Goal: Task Accomplishment & Management: Use online tool/utility

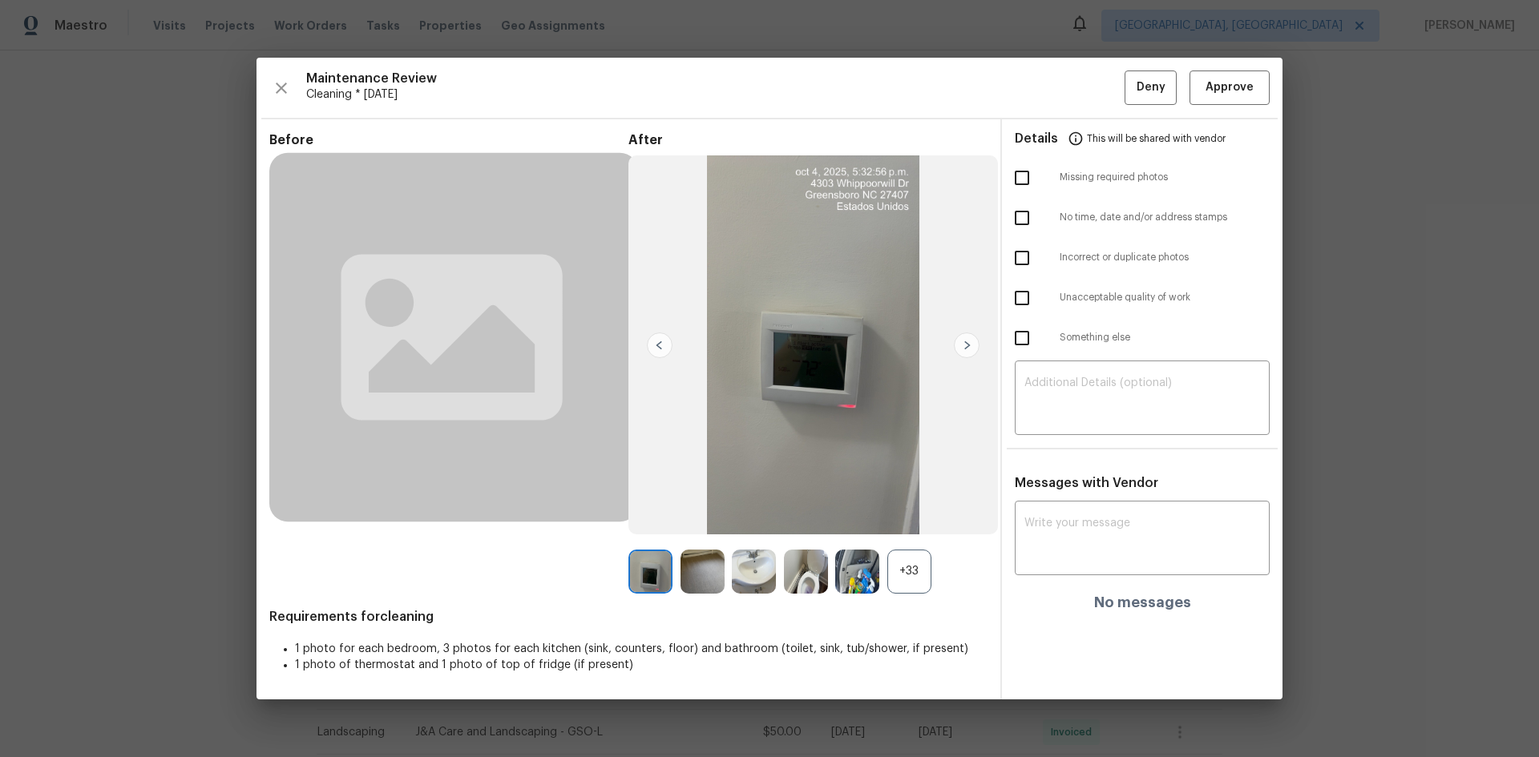
click at [1045, 412] on textarea at bounding box center [1142, 399] width 236 height 45
paste textarea "Maintenance Audit Team: Hello! Unfortunately, this cleaning visit completed on1…"
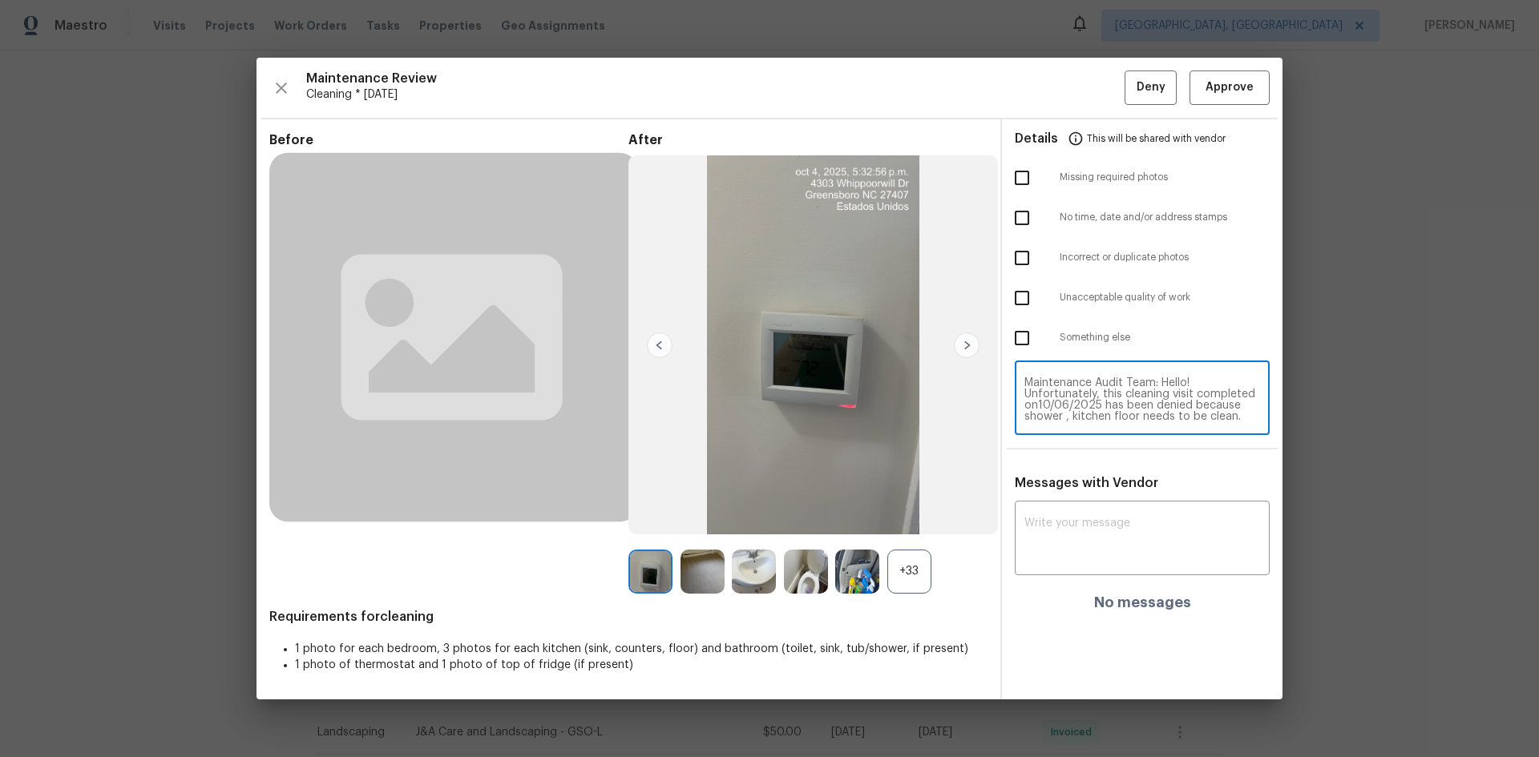
scroll to position [146, 0]
type textarea "Maintenance Audit Team: Hello! Unfortunately, this cleaning visit completed on1…"
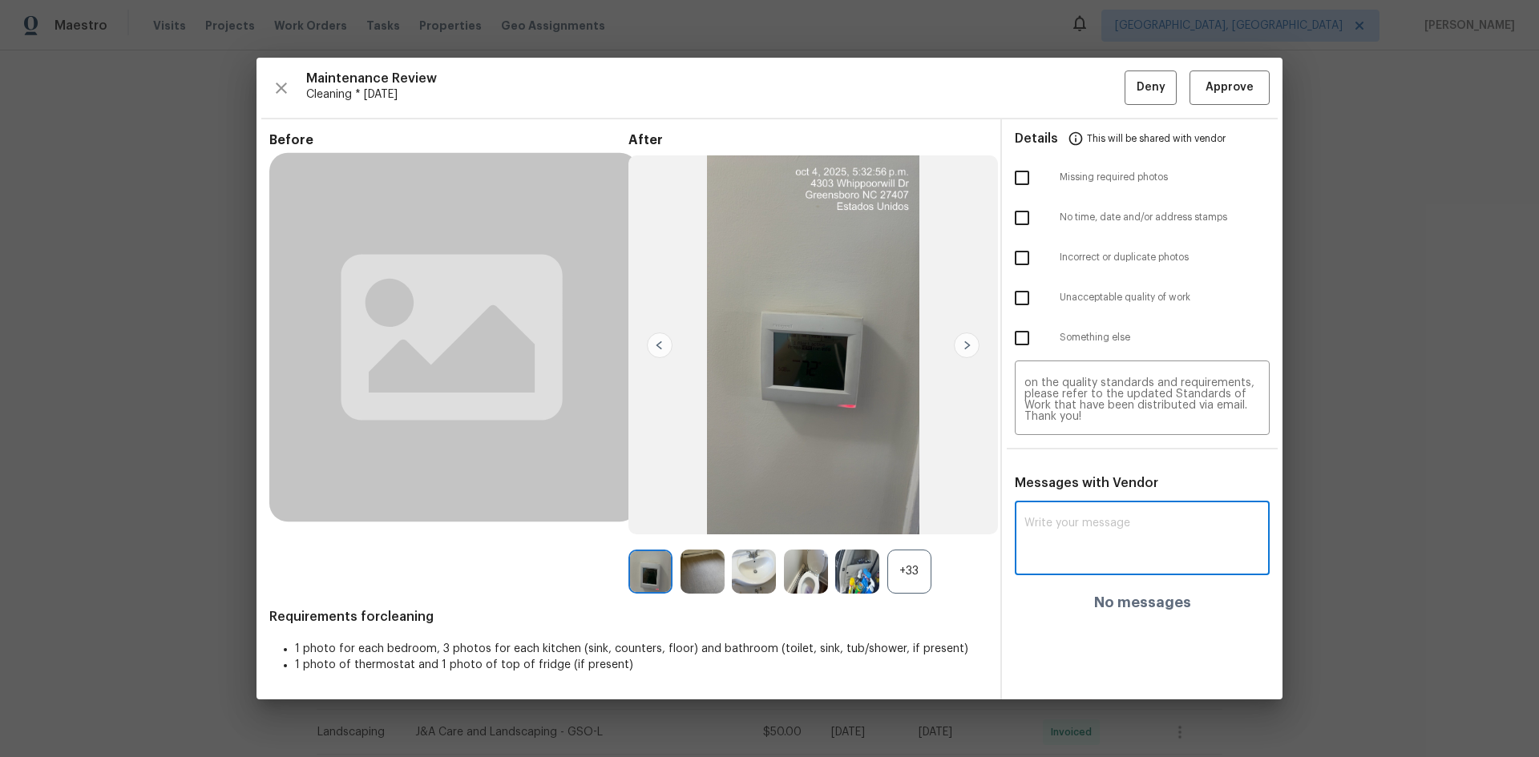
click at [1112, 519] on textarea at bounding box center [1142, 540] width 236 height 45
paste textarea "Maintenance Audit Team: Hello! Unfortunately, this cleaning visit completed on1…"
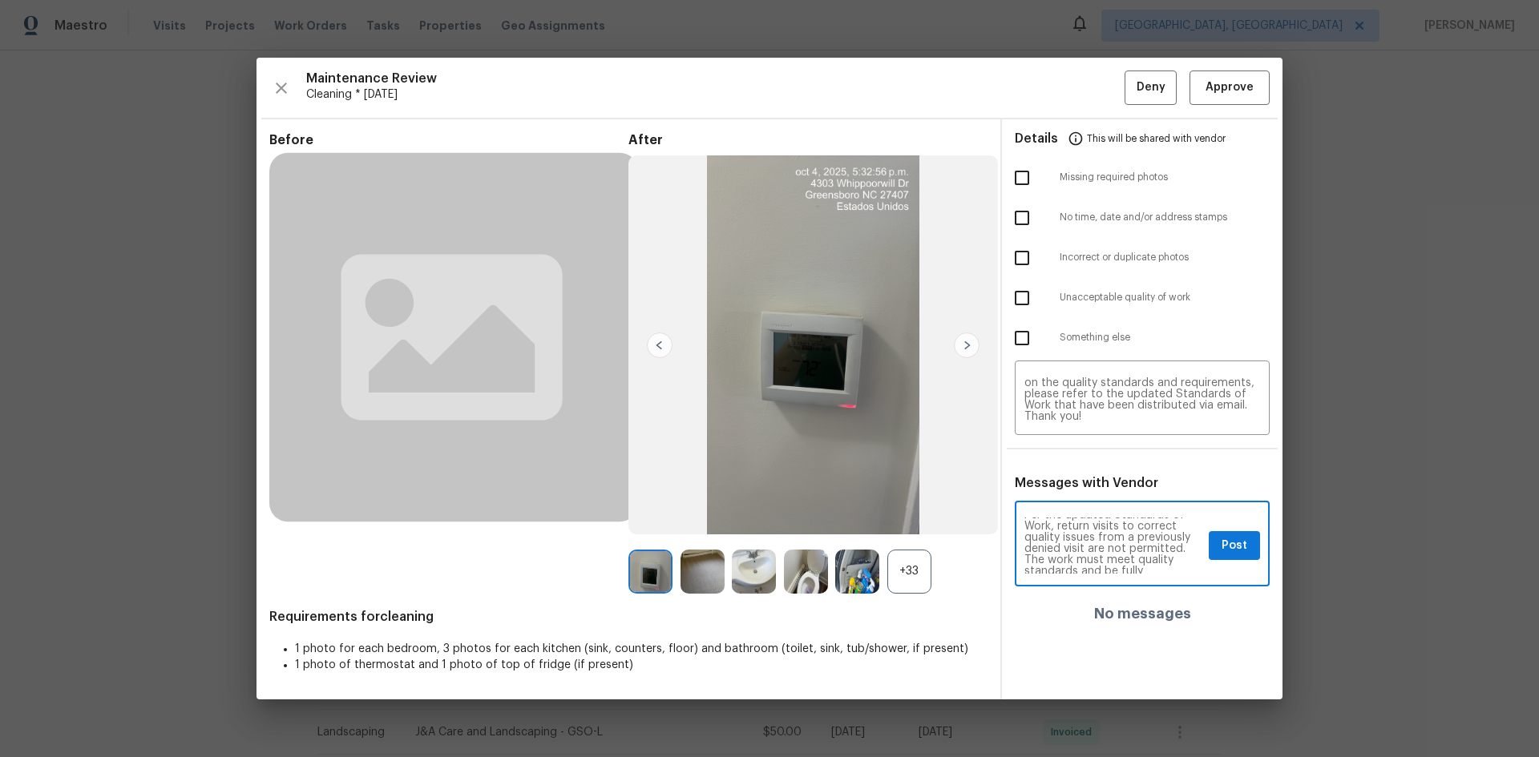
scroll to position [96, 0]
type textarea "Maintenance Audit Team: Hello! Unfortunately, this cleaning visit completed on1…"
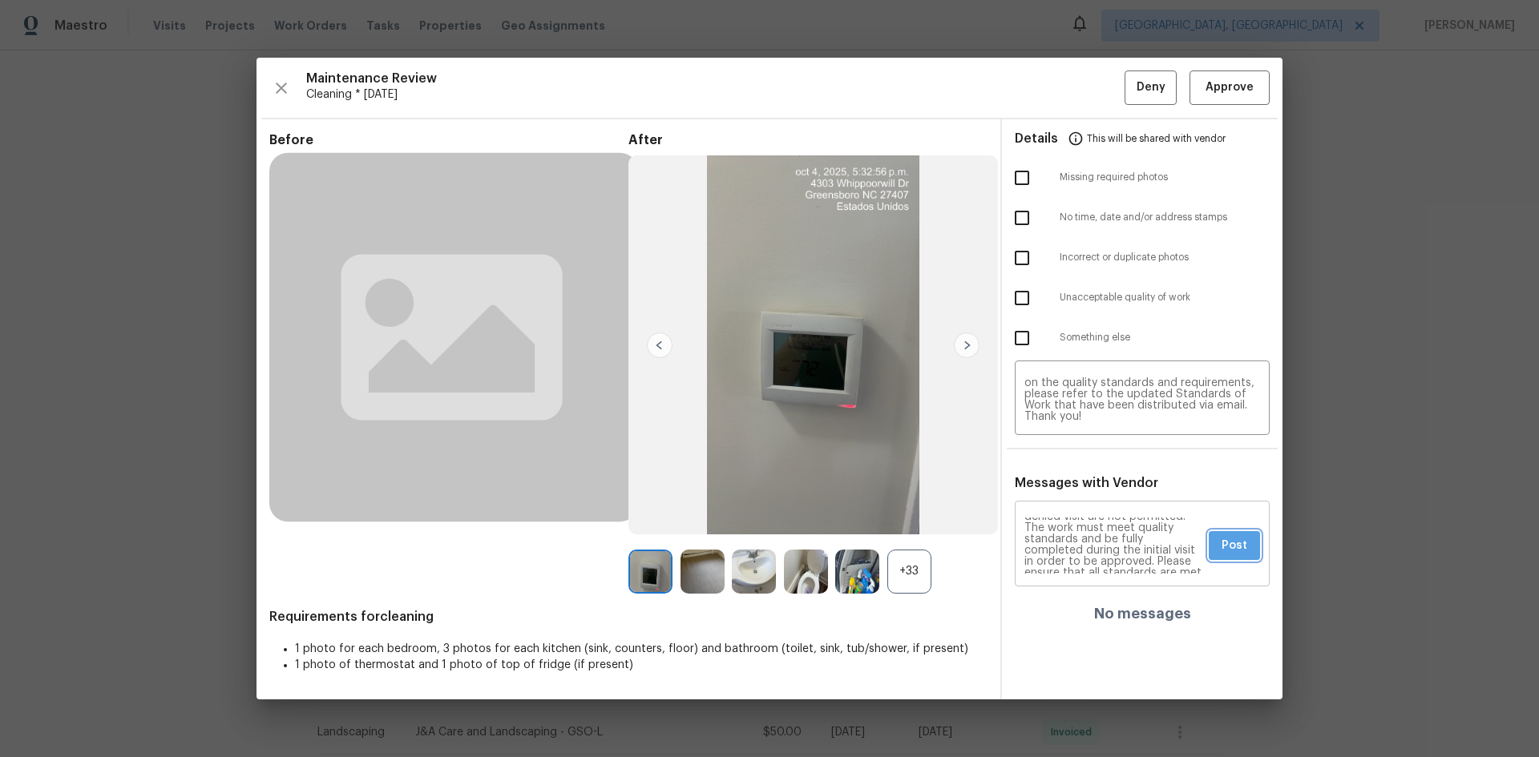
click at [1246, 545] on span "Post" at bounding box center [1234, 546] width 26 height 20
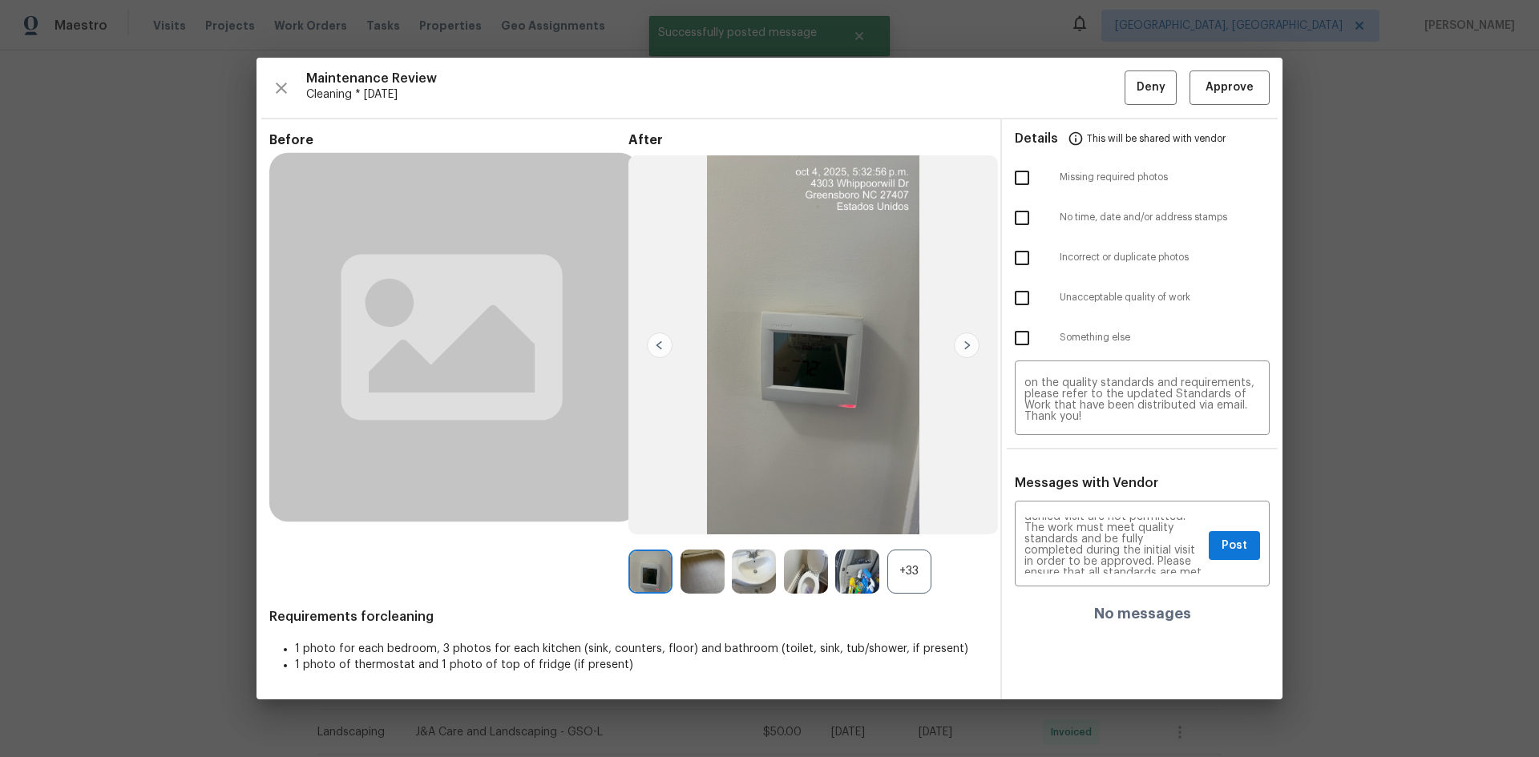
scroll to position [0, 0]
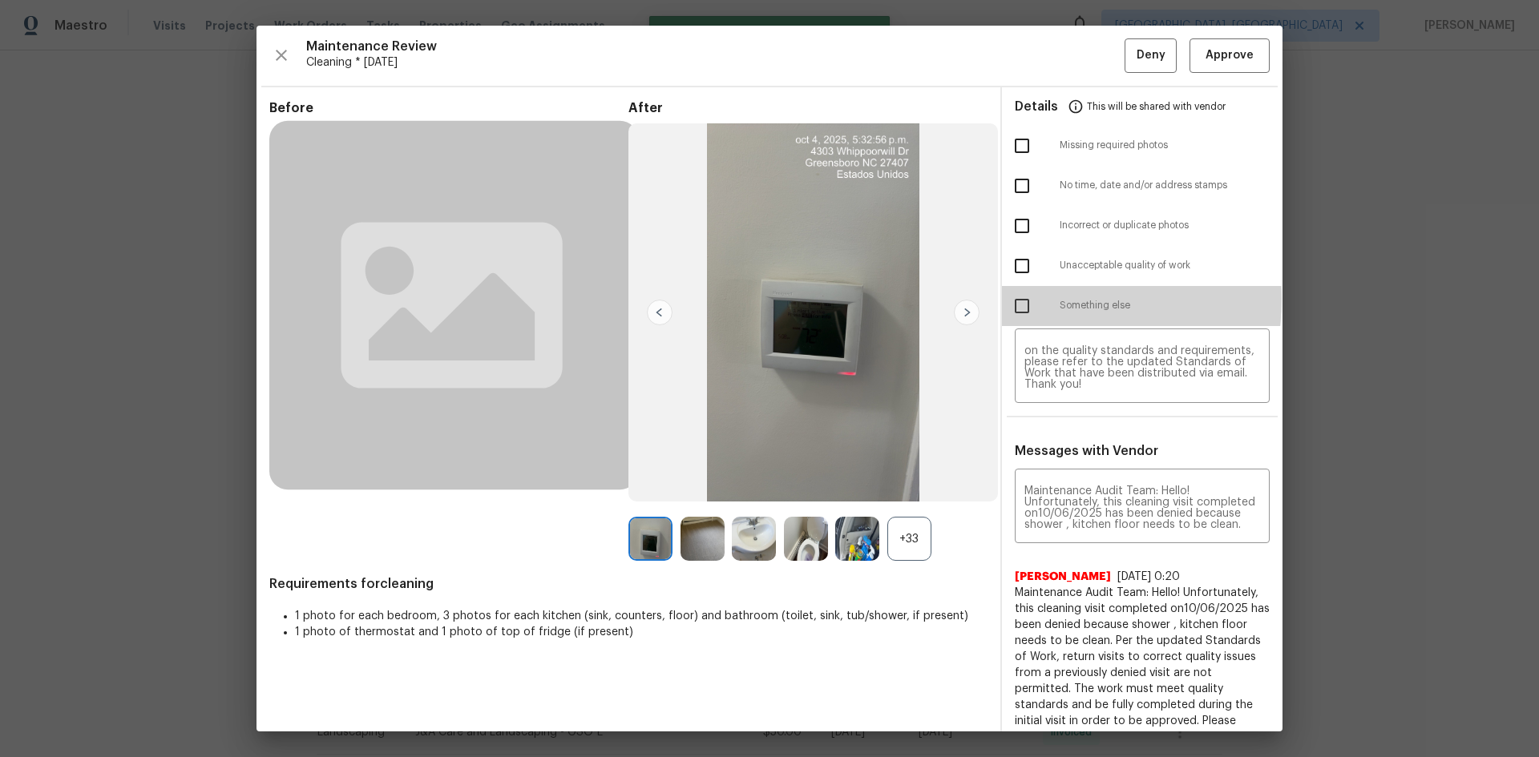
click at [1023, 299] on input "checkbox" at bounding box center [1022, 306] width 34 height 34
checkbox input "true"
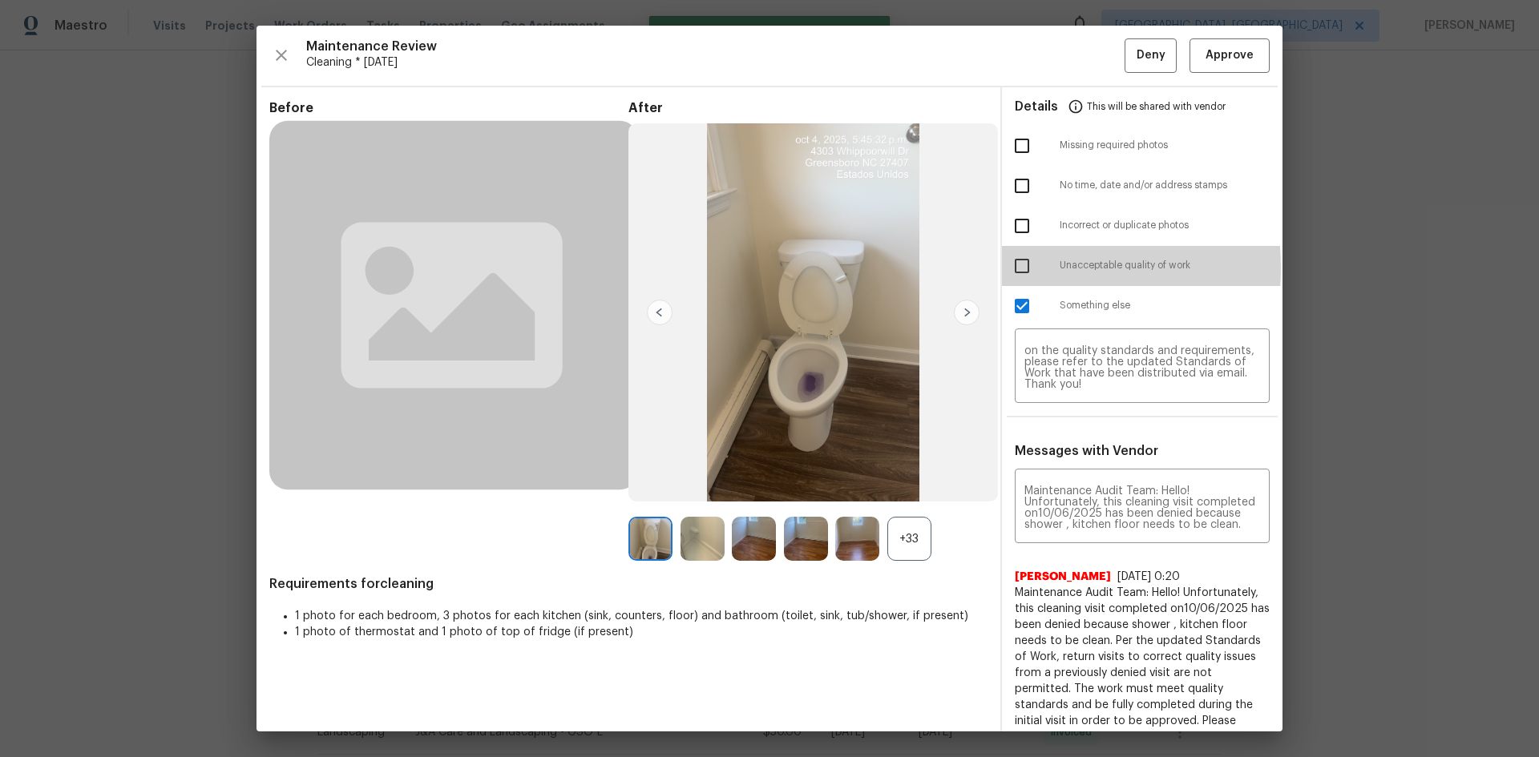
click at [1017, 268] on input "checkbox" at bounding box center [1022, 266] width 34 height 34
checkbox input "true"
click at [1018, 304] on input "checkbox" at bounding box center [1022, 306] width 34 height 34
checkbox input "false"
click at [1136, 51] on span "Deny" at bounding box center [1150, 56] width 29 height 20
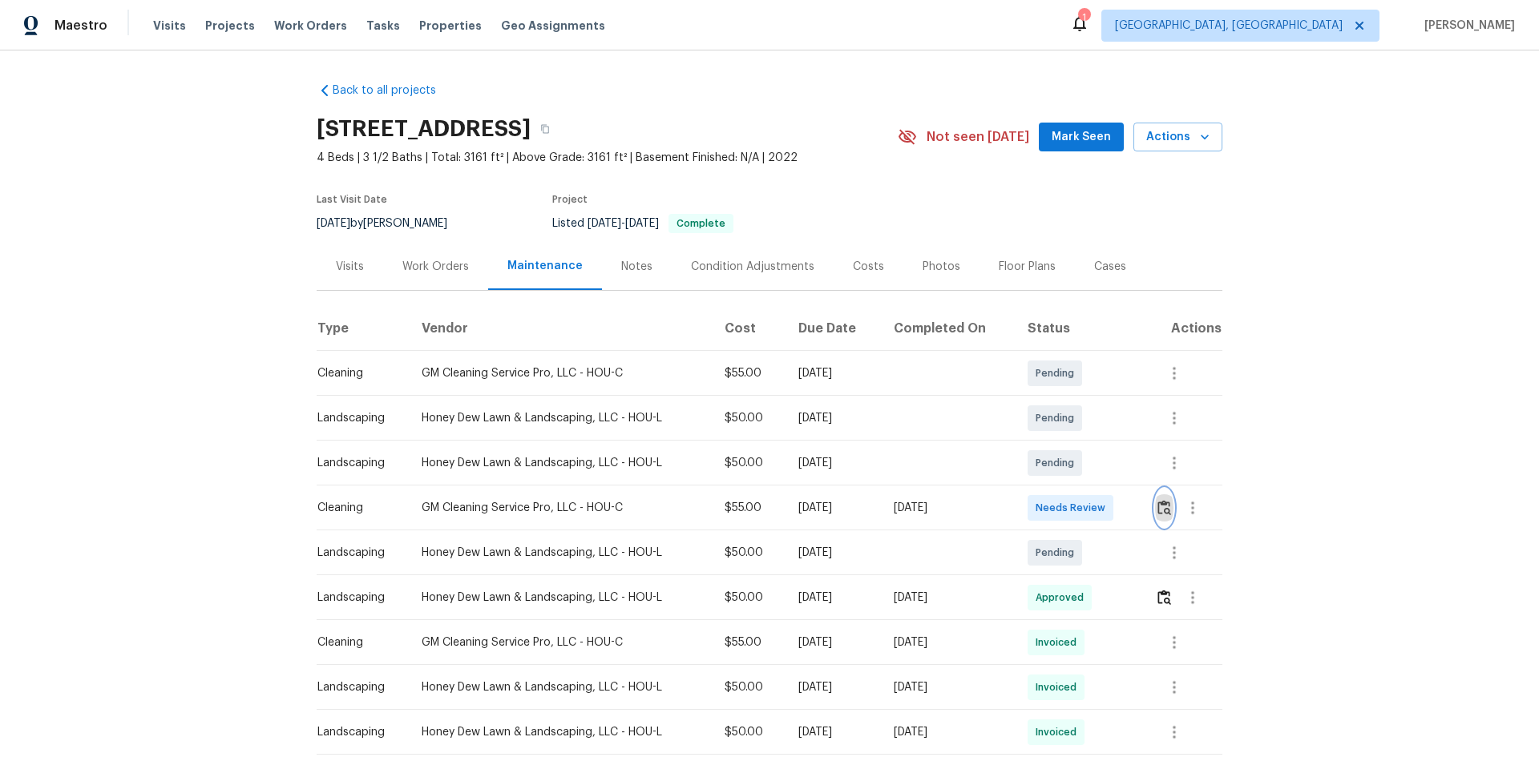
click at [1094, 506] on img "button" at bounding box center [1164, 507] width 14 height 15
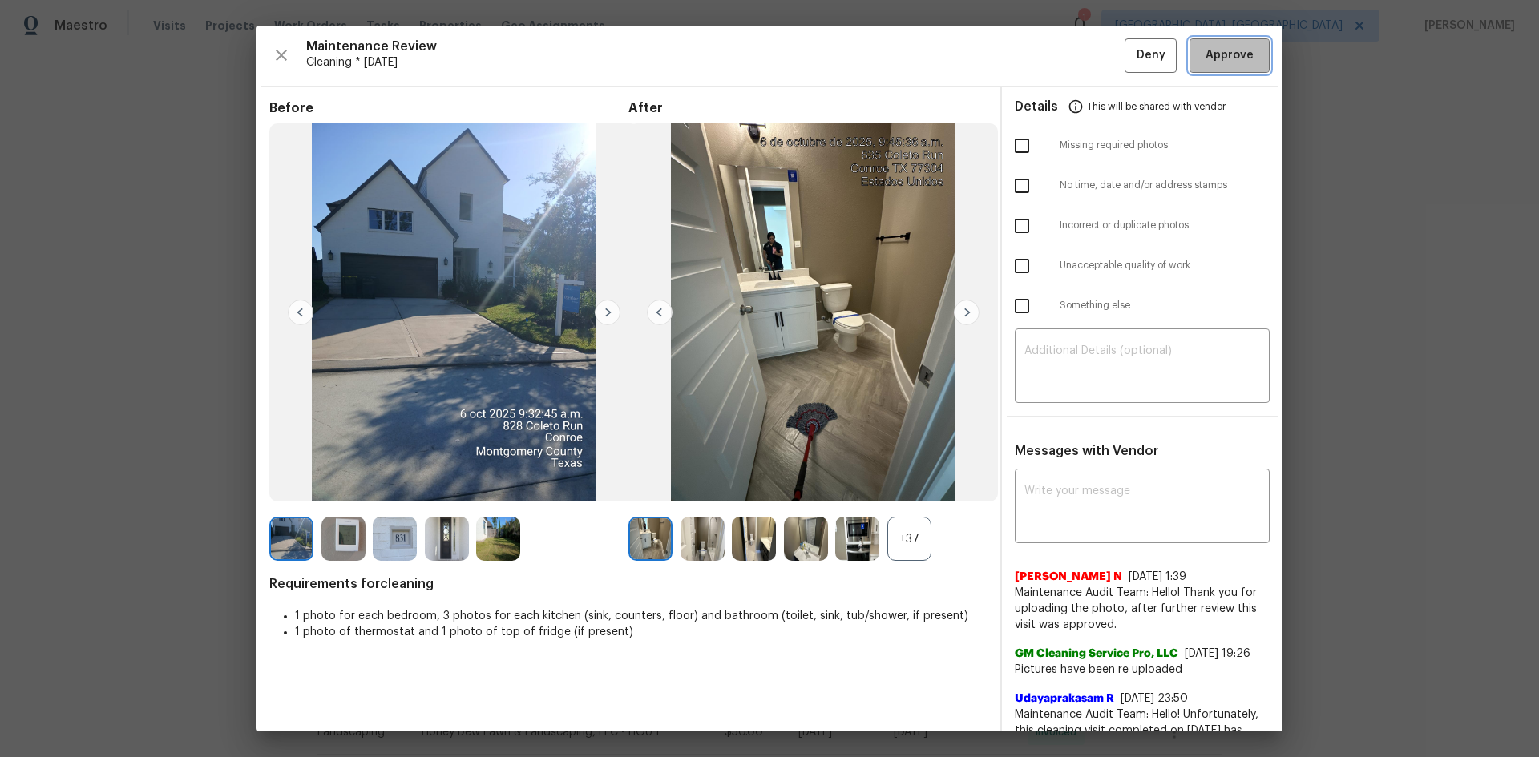
click at [1094, 61] on span "Approve" at bounding box center [1229, 56] width 48 height 20
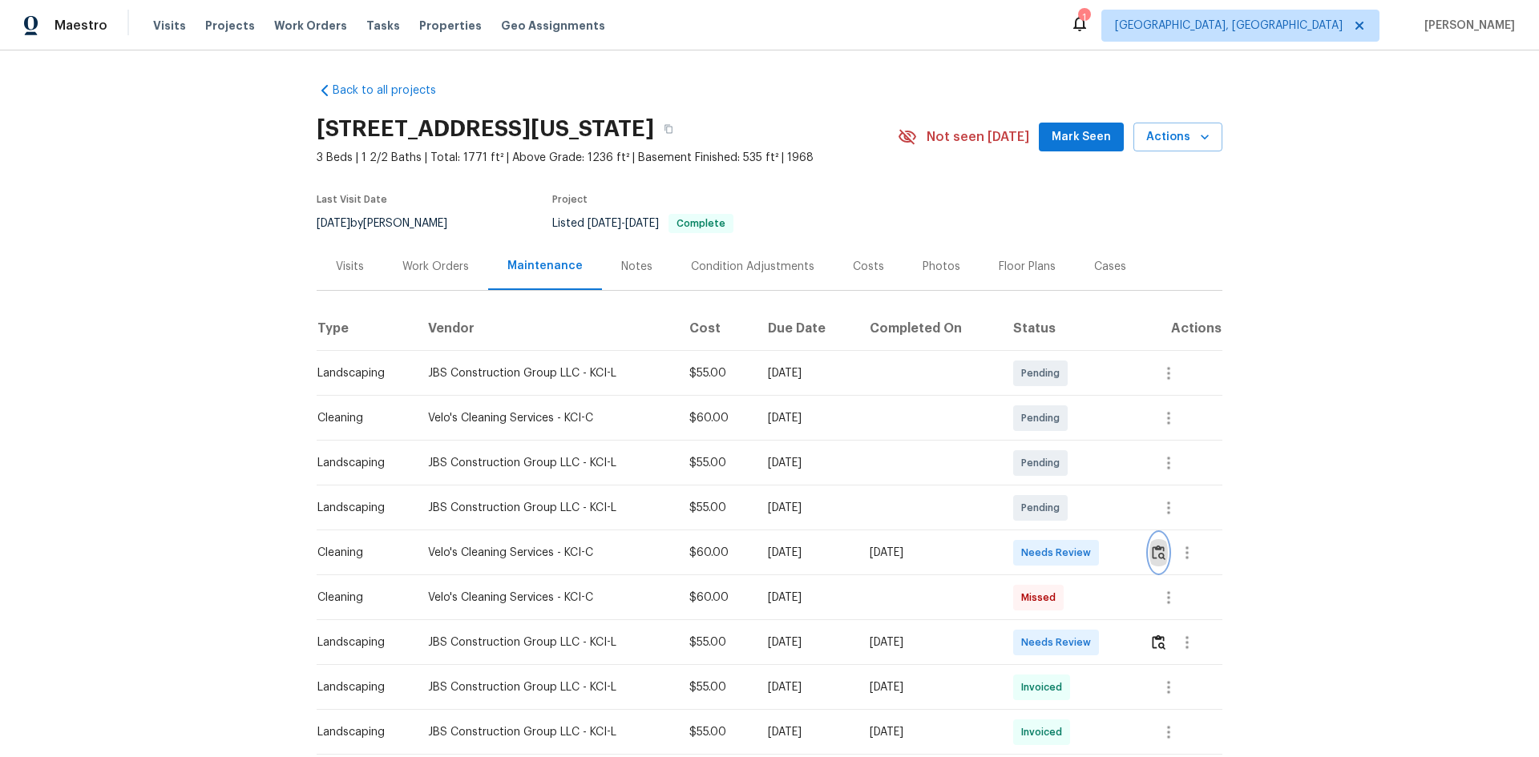
click at [1094, 507] on img "button" at bounding box center [1159, 552] width 14 height 15
